Goal: Communication & Community: Answer question/provide support

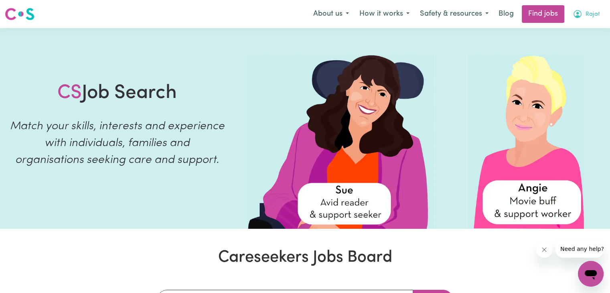
click at [573, 13] on icon "My Account" at bounding box center [577, 14] width 10 height 10
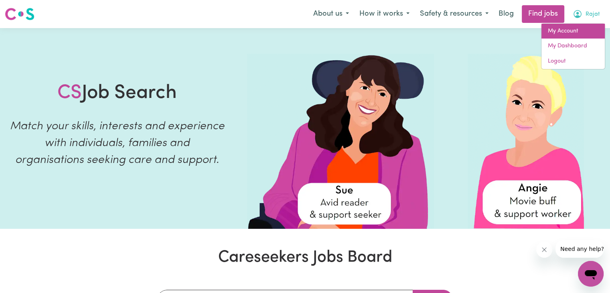
click at [567, 26] on link "My Account" at bounding box center [572, 31] width 63 height 15
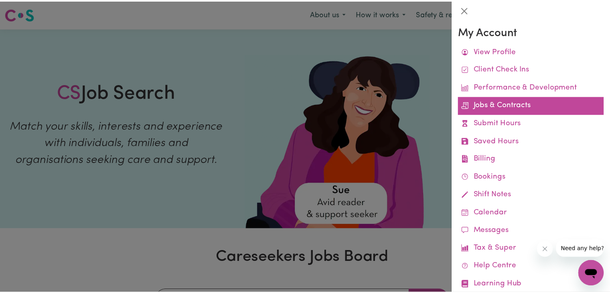
scroll to position [20, 0]
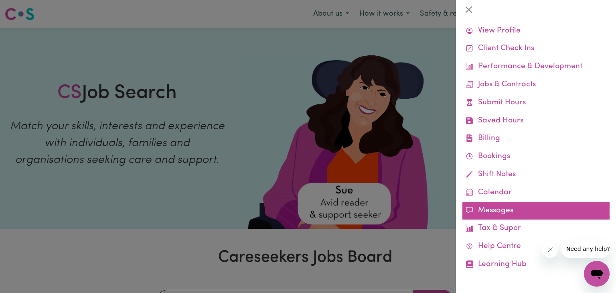
click at [518, 212] on link "Messages" at bounding box center [535, 211] width 147 height 18
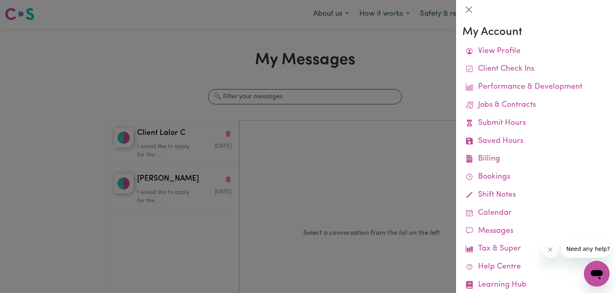
click at [340, 191] on div at bounding box center [308, 146] width 616 height 293
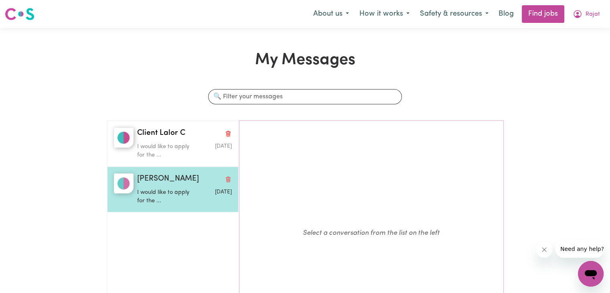
click at [187, 190] on p "I would like to apply for the ..." at bounding box center [168, 196] width 63 height 17
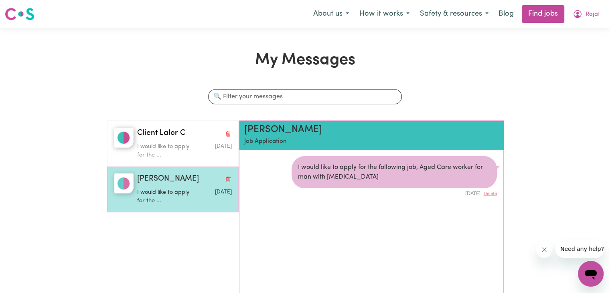
scroll to position [4, 0]
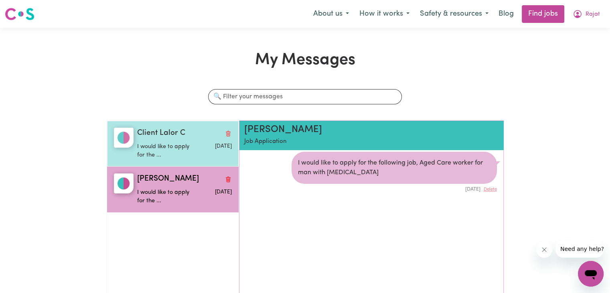
click at [173, 147] on p "I would like to apply for the ..." at bounding box center [168, 150] width 63 height 17
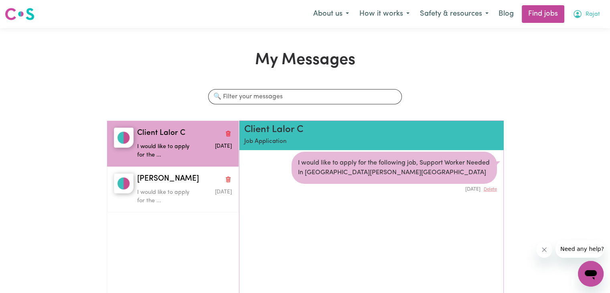
click at [586, 10] on span "Rajat" at bounding box center [592, 14] width 14 height 9
click at [567, 63] on link "Logout" at bounding box center [572, 61] width 63 height 15
